Goal: Task Accomplishment & Management: Manage account settings

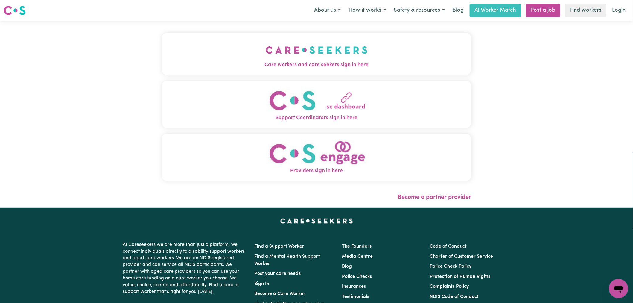
click at [189, 53] on button "Care workers and care seekers sign in here" at bounding box center [316, 54] width 309 height 42
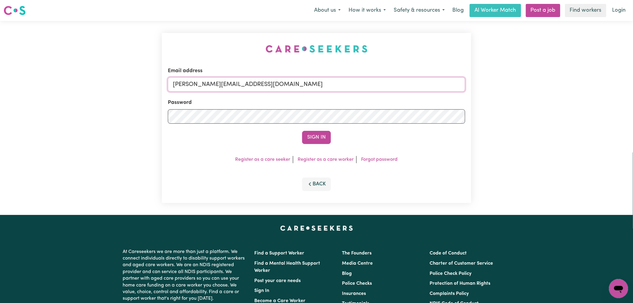
click at [264, 87] on input "[PERSON_NAME][EMAIL_ADDRESS][DOMAIN_NAME]" at bounding box center [316, 84] width 297 height 14
drag, startPoint x: 316, startPoint y: 86, endPoint x: 205, endPoint y: 84, distance: 111.6
click at [205, 84] on input "[EMAIL_ADDRESS][DOMAIN_NAME]" at bounding box center [316, 84] width 297 height 14
type input "[EMAIL_ADDRESS][DOMAIN_NAME]"
click at [302, 131] on button "Sign In" at bounding box center [316, 137] width 29 height 13
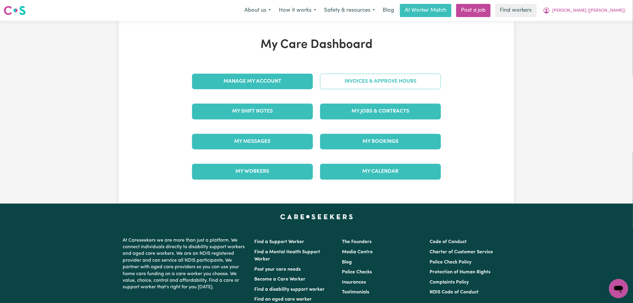
click at [379, 79] on link "Invoices & Approve Hours" at bounding box center [380, 82] width 121 height 16
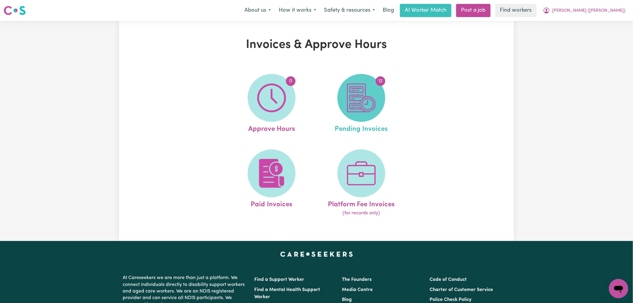
click at [360, 106] on img at bounding box center [361, 97] width 29 height 29
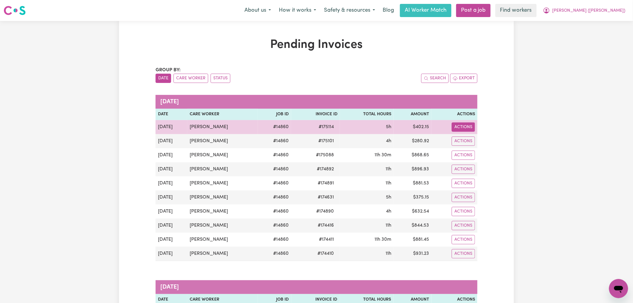
click at [468, 127] on button "Actions" at bounding box center [463, 126] width 23 height 9
click at [469, 139] on link "Download Invoice" at bounding box center [481, 141] width 55 height 12
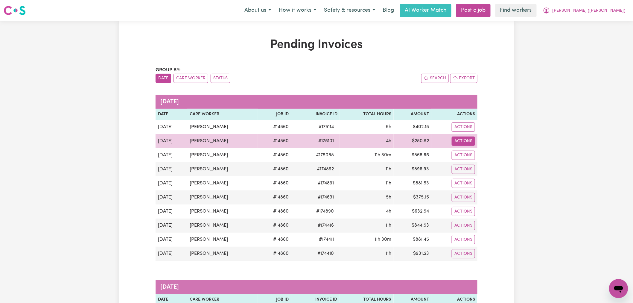
click at [464, 144] on button "Actions" at bounding box center [463, 140] width 23 height 9
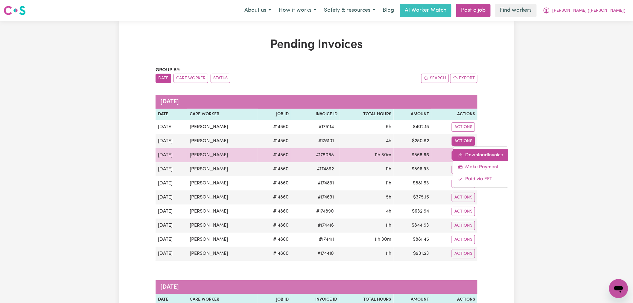
click at [466, 156] on link "Download Invoice" at bounding box center [481, 155] width 55 height 12
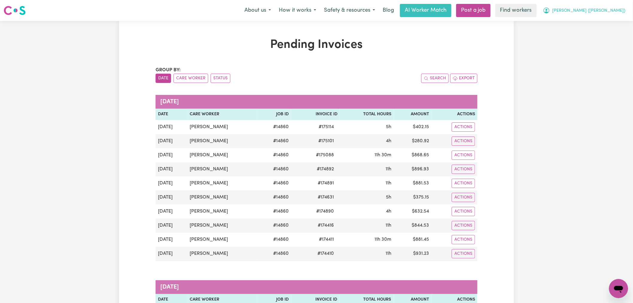
click at [606, 14] on button "[PERSON_NAME] ([PERSON_NAME])" at bounding box center [584, 10] width 90 height 13
click at [602, 27] on link "My Dashboard" at bounding box center [605, 23] width 47 height 11
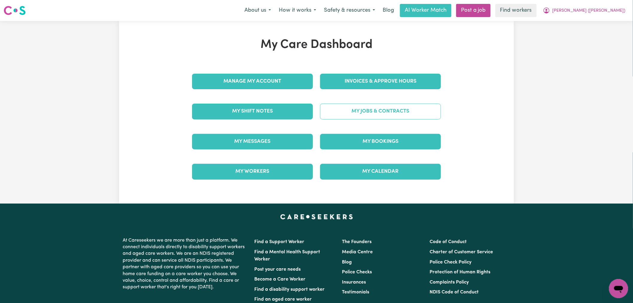
click at [370, 113] on link "My Jobs & Contracts" at bounding box center [380, 112] width 121 height 16
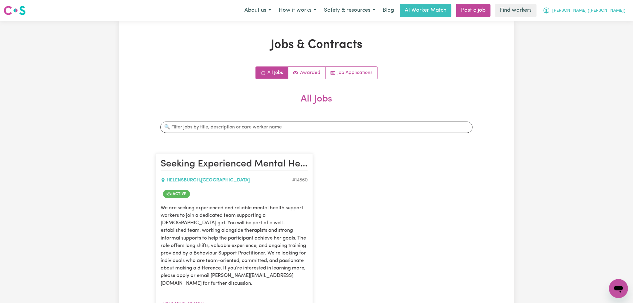
click at [616, 8] on button "[PERSON_NAME] ([PERSON_NAME])" at bounding box center [584, 10] width 90 height 13
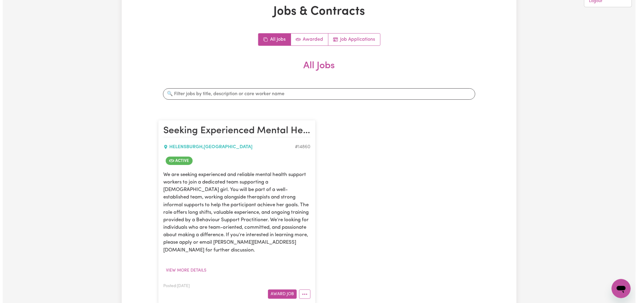
scroll to position [166, 0]
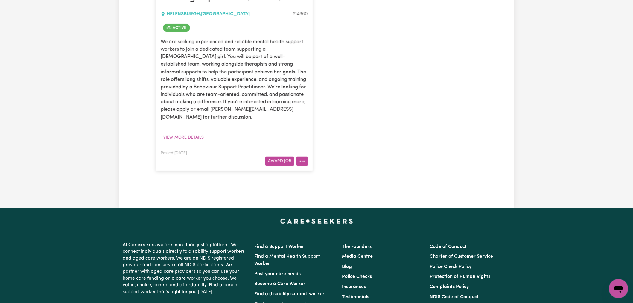
click at [303, 158] on icon "More options" at bounding box center [302, 161] width 6 height 6
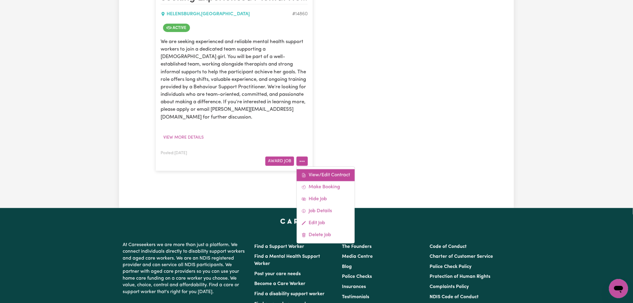
click at [325, 169] on link "View/Edit Contract" at bounding box center [326, 175] width 58 height 12
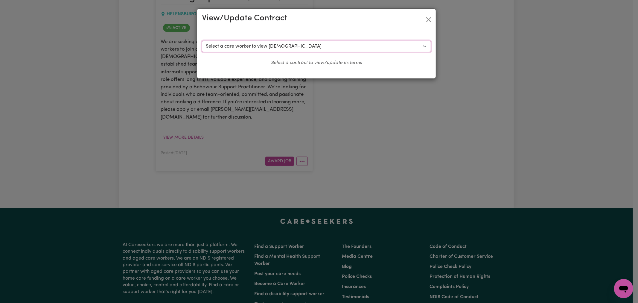
drag, startPoint x: 243, startPoint y: 49, endPoint x: 249, endPoint y: 51, distance: 6.2
click at [243, 49] on select "Select a care worker to view [DEMOGRAPHIC_DATA] #10620 - [PERSON_NAME] (contrac…" at bounding box center [316, 46] width 229 height 11
click at [314, 144] on div "View/Update Contract Select a contract to view Select a care worker to view [DE…" at bounding box center [319, 151] width 638 height 303
click at [304, 150] on div "View/Update Contract Select a contract to view Select a care worker to view [DE…" at bounding box center [319, 151] width 638 height 303
click at [426, 20] on button "Close" at bounding box center [429, 20] width 10 height 10
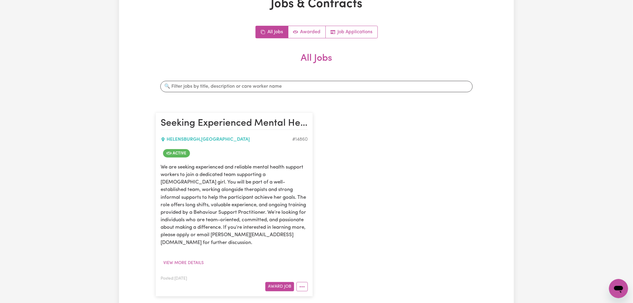
scroll to position [100, 0]
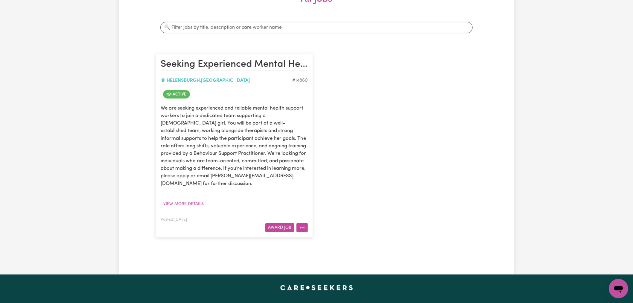
click at [299, 223] on button "More options" at bounding box center [302, 227] width 11 height 9
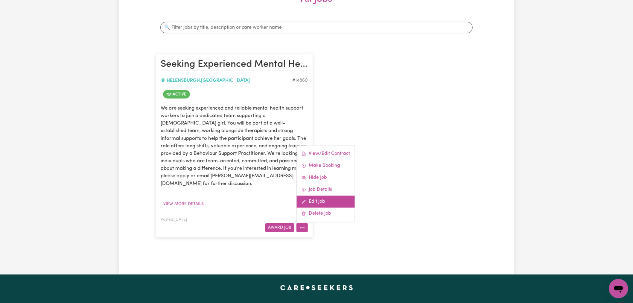
click at [324, 196] on link "Edit Job" at bounding box center [326, 202] width 58 height 12
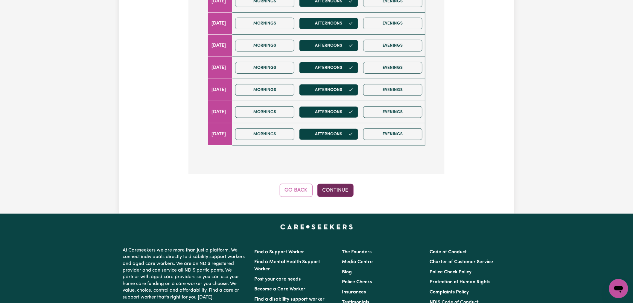
click at [338, 195] on button "Continue" at bounding box center [336, 190] width 36 height 13
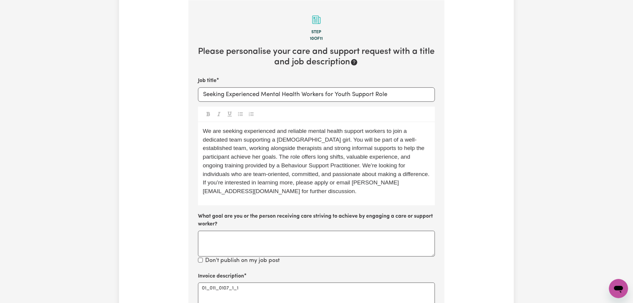
scroll to position [234, 0]
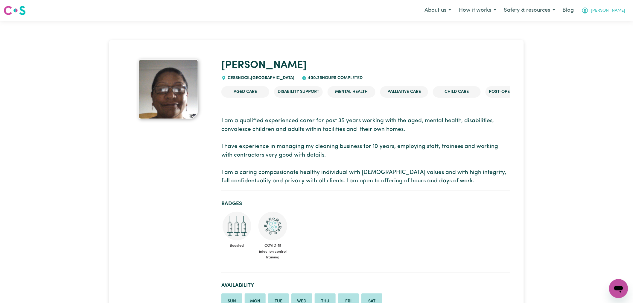
click at [623, 9] on span "Lindsay" at bounding box center [608, 10] width 34 height 7
click at [609, 37] on link "Logout" at bounding box center [605, 34] width 47 height 11
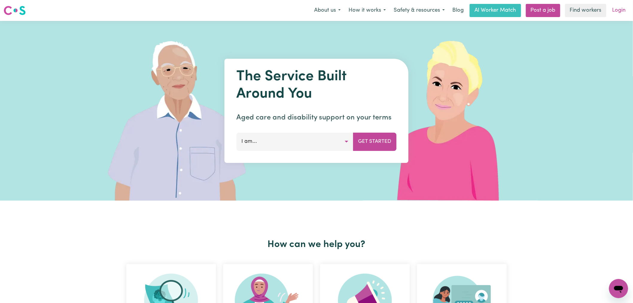
click at [623, 10] on link "Login" at bounding box center [619, 10] width 21 height 13
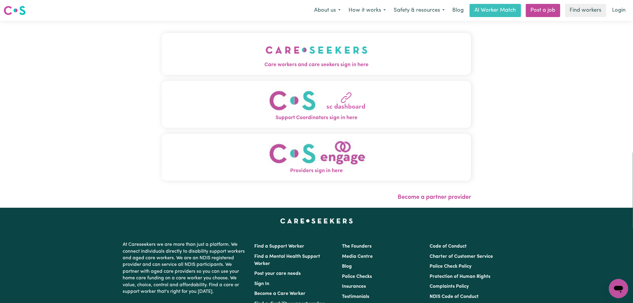
click at [198, 57] on button "Care workers and care seekers sign in here" at bounding box center [316, 54] width 309 height 42
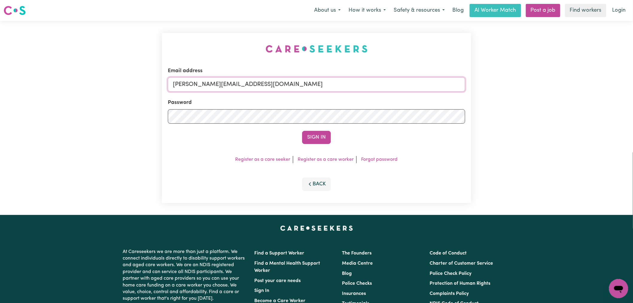
drag, startPoint x: 286, startPoint y: 84, endPoint x: 282, endPoint y: 86, distance: 4.4
click at [286, 84] on input "[PERSON_NAME][EMAIL_ADDRESS][DOMAIN_NAME]" at bounding box center [316, 84] width 297 height 14
drag, startPoint x: 326, startPoint y: 82, endPoint x: 203, endPoint y: 84, distance: 122.7
click at [203, 84] on input "superuser~suzanncurranys@careseekers.com.au" at bounding box center [316, 84] width 297 height 14
type input "superuser~suzanncurranys@careseekers.com.au"
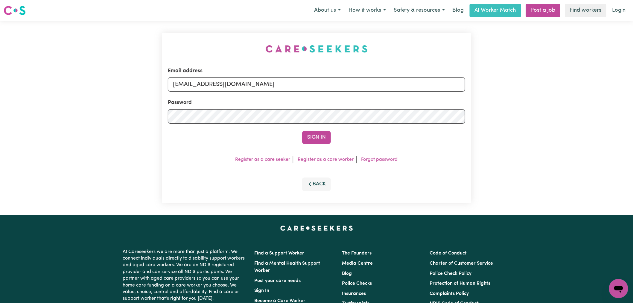
click at [311, 135] on button "Sign In" at bounding box center [316, 137] width 29 height 13
